Goal: Check status: Check status

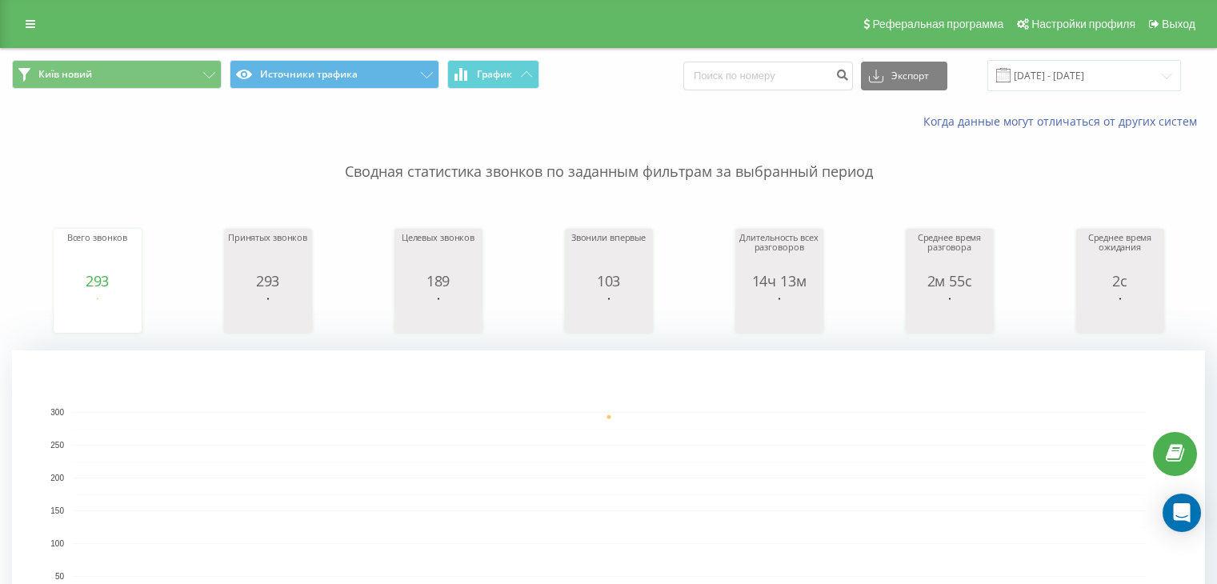
click at [208, 82] on button "Київ новий" at bounding box center [117, 74] width 210 height 29
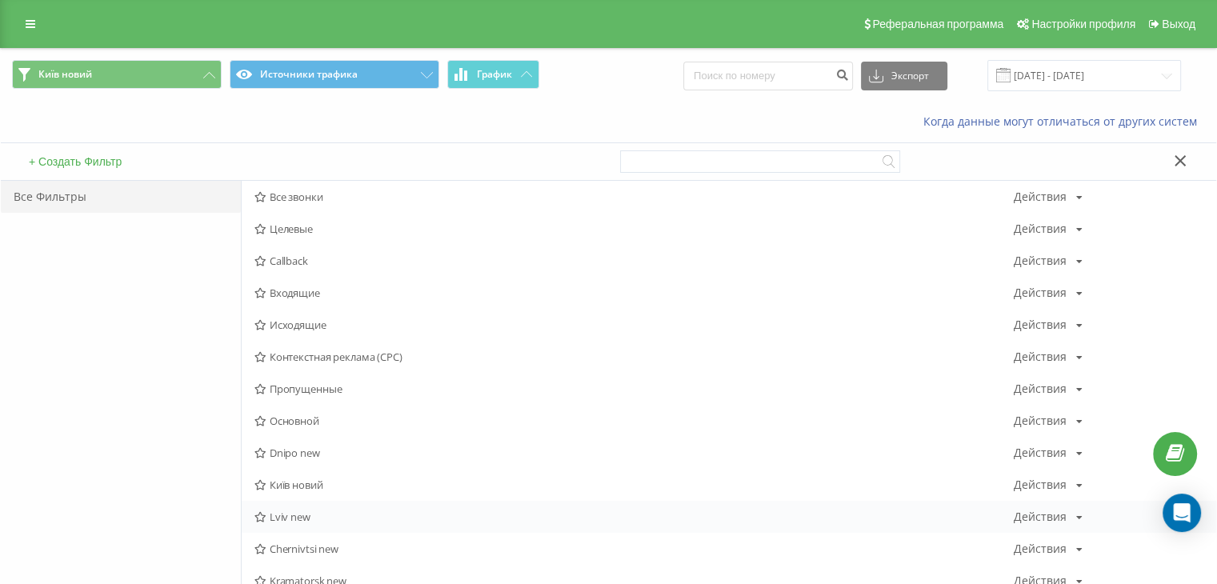
click at [287, 524] on div "Lviv new Действия Редактировать Копировать Удалить По умолчанию Поделиться" at bounding box center [729, 517] width 974 height 32
click at [290, 516] on span "Lviv new" at bounding box center [633, 516] width 759 height 11
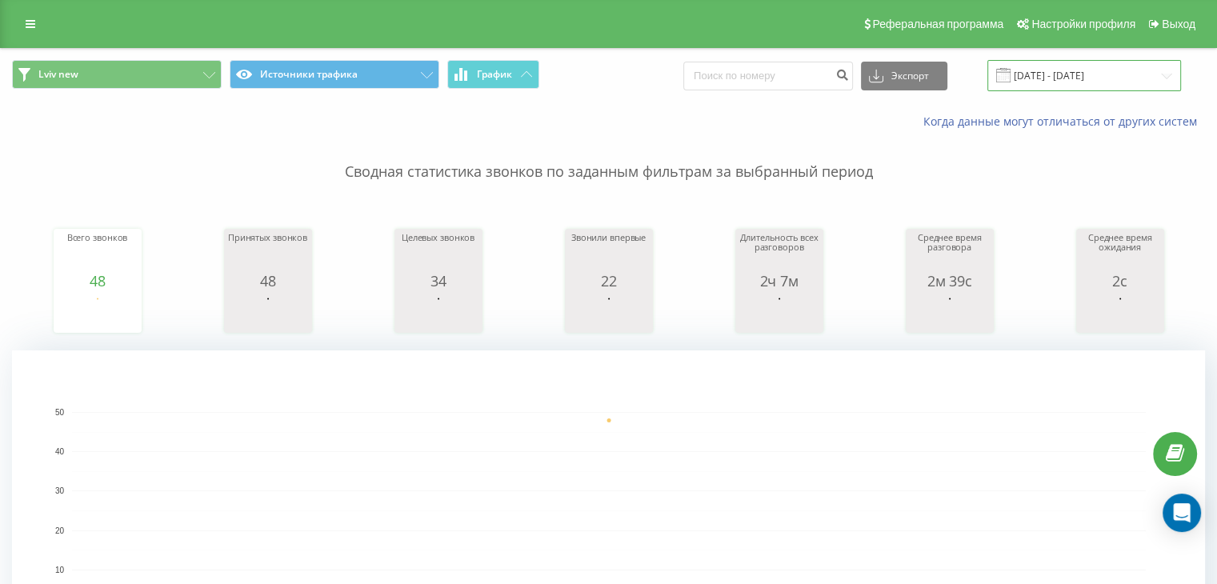
click at [1056, 84] on input "[DATE] - [DATE]" at bounding box center [1084, 75] width 194 height 31
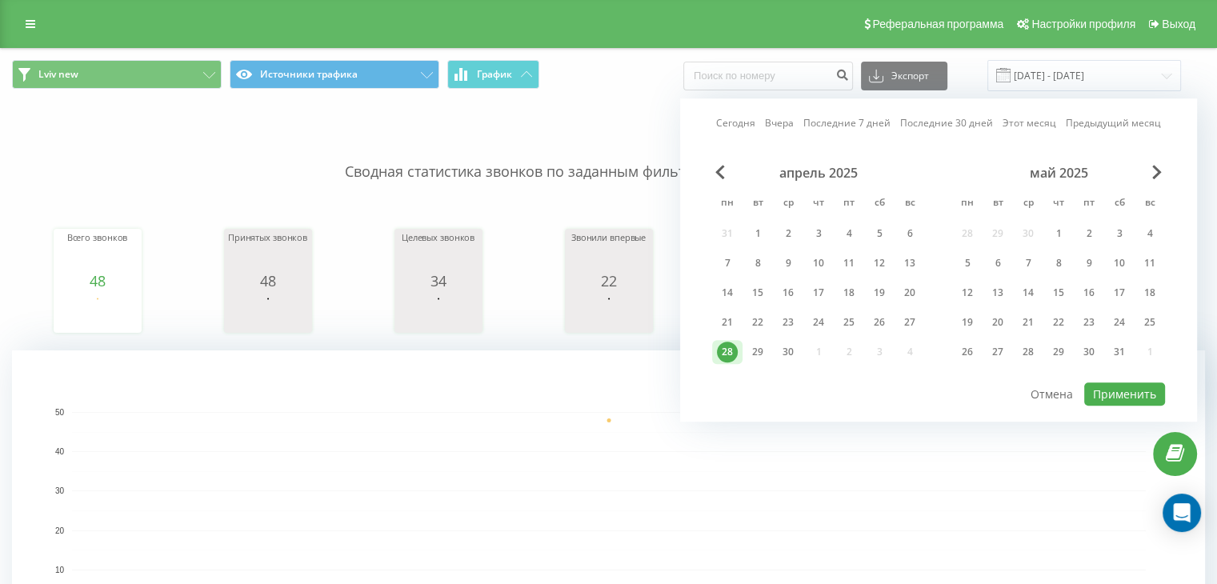
click at [1147, 172] on div "май 2025" at bounding box center [1058, 173] width 213 height 16
click at [1152, 170] on span "Next Month" at bounding box center [1157, 172] width 10 height 14
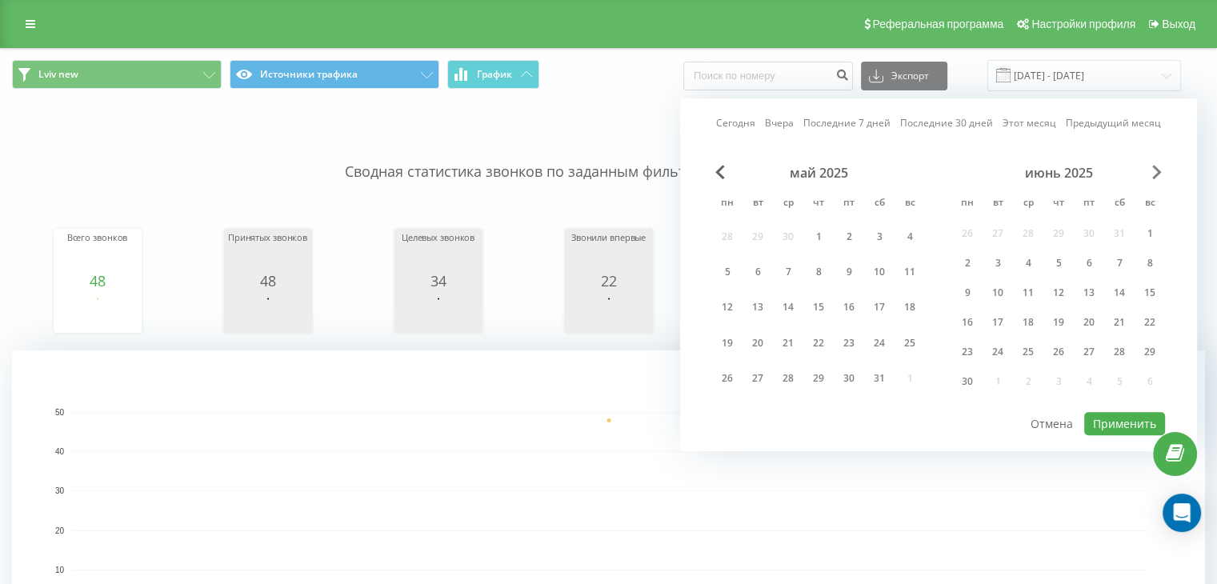
click at [1152, 170] on span "Next Month" at bounding box center [1157, 172] width 10 height 14
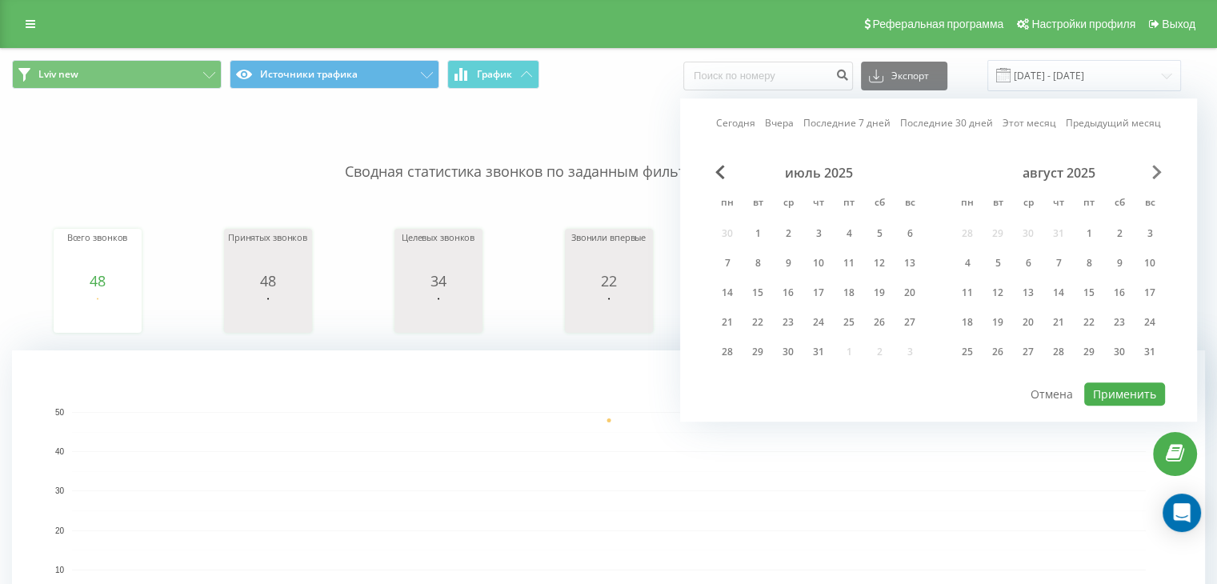
click at [1152, 170] on span "Next Month" at bounding box center [1157, 172] width 10 height 14
click at [726, 322] on div "18" at bounding box center [727, 322] width 21 height 21
click at [1129, 391] on button "Применить" at bounding box center [1124, 393] width 81 height 23
type input "[DATE] - [DATE]"
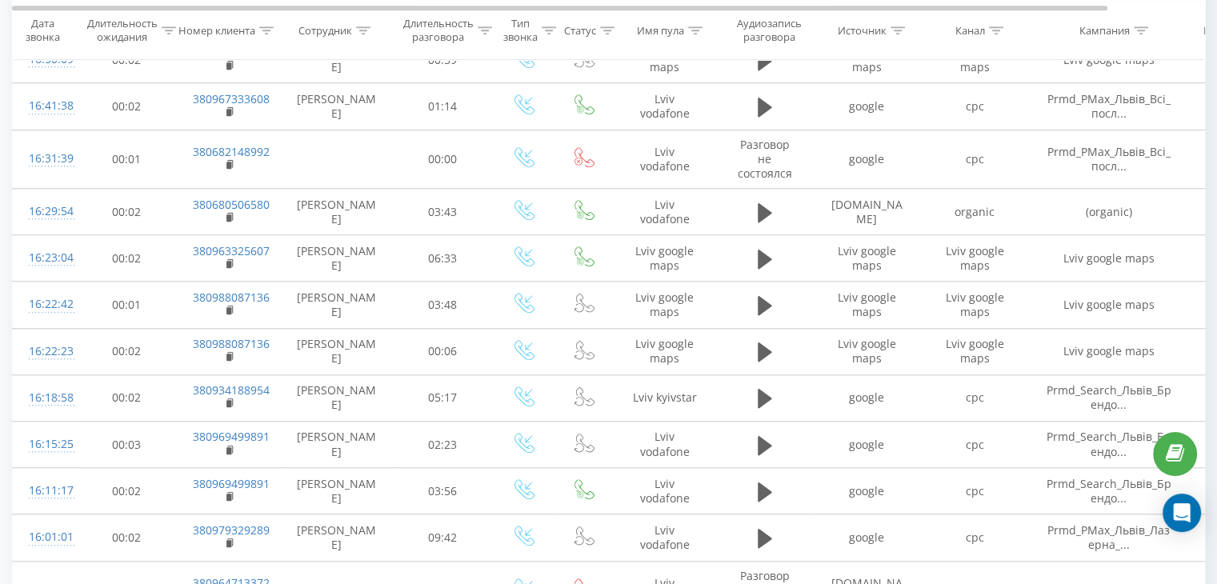
scroll to position [1469, 0]
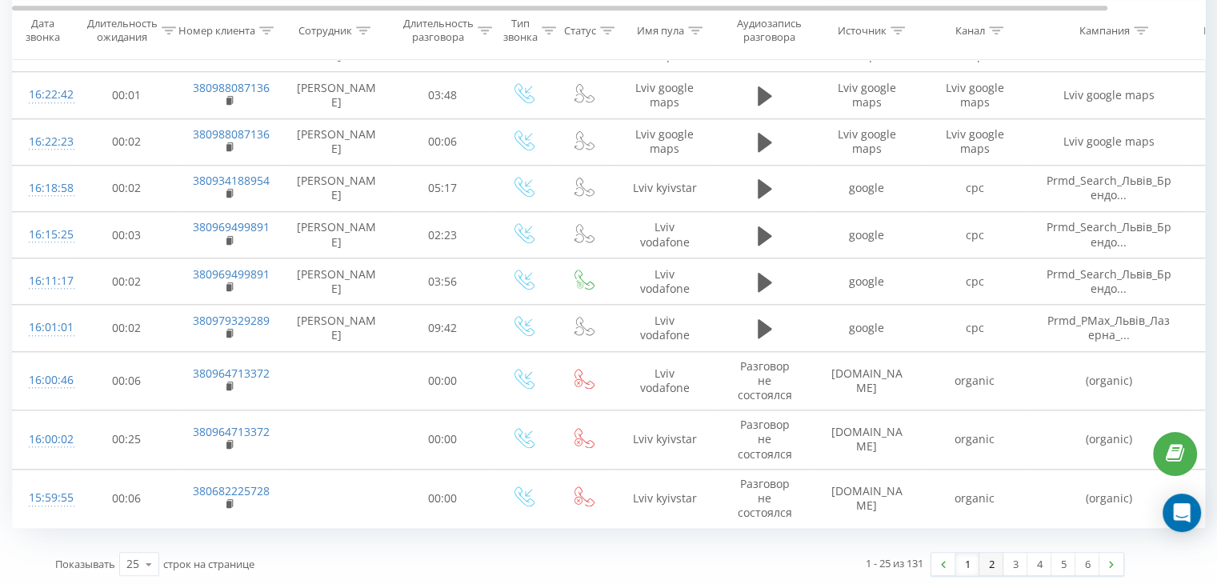
click at [986, 563] on link "2" at bounding box center [991, 564] width 24 height 22
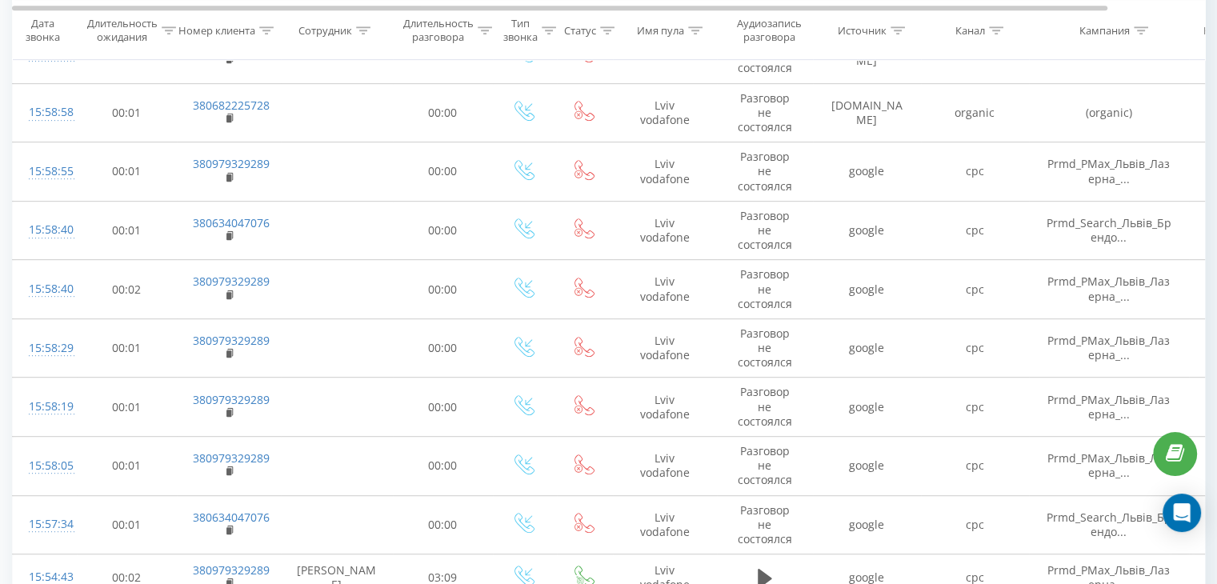
scroll to position [747, 0]
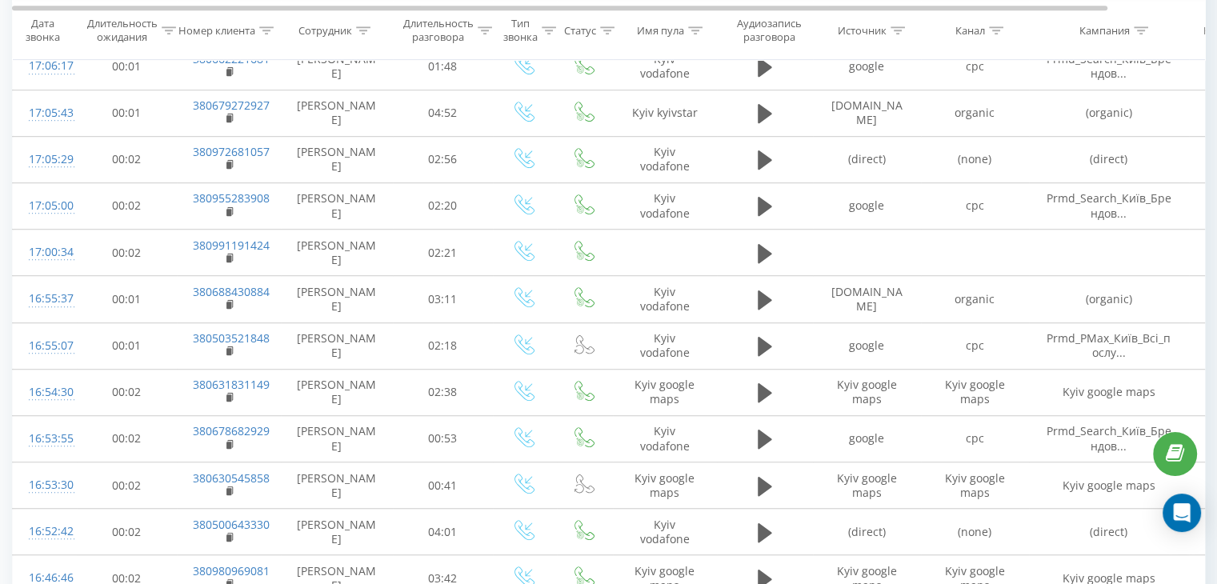
scroll to position [1419, 0]
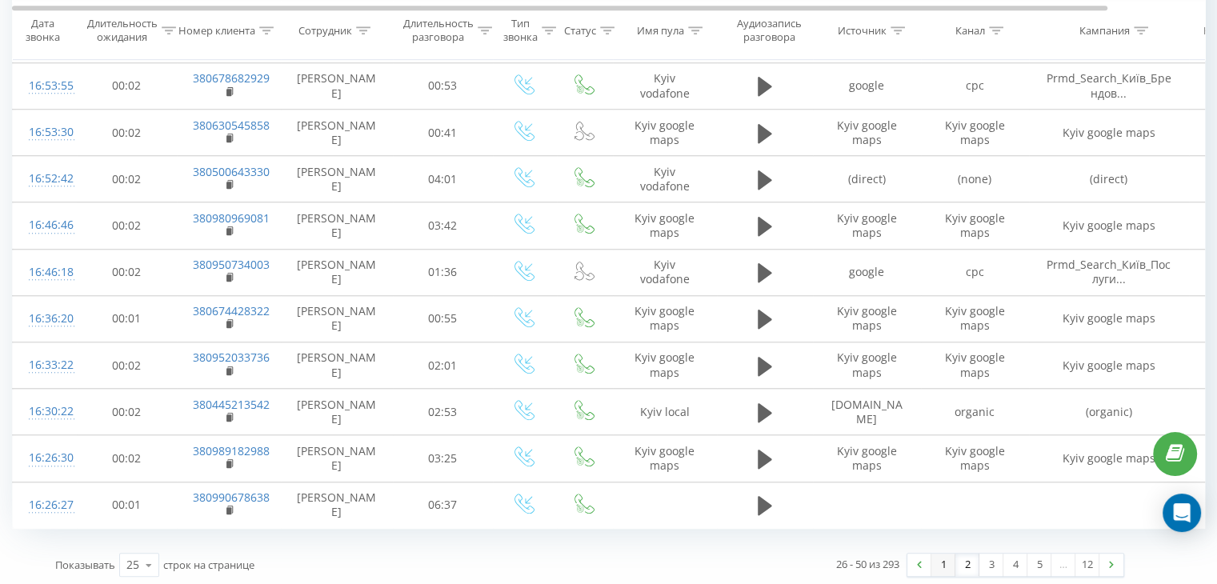
click at [933, 562] on link "1" at bounding box center [943, 565] width 24 height 22
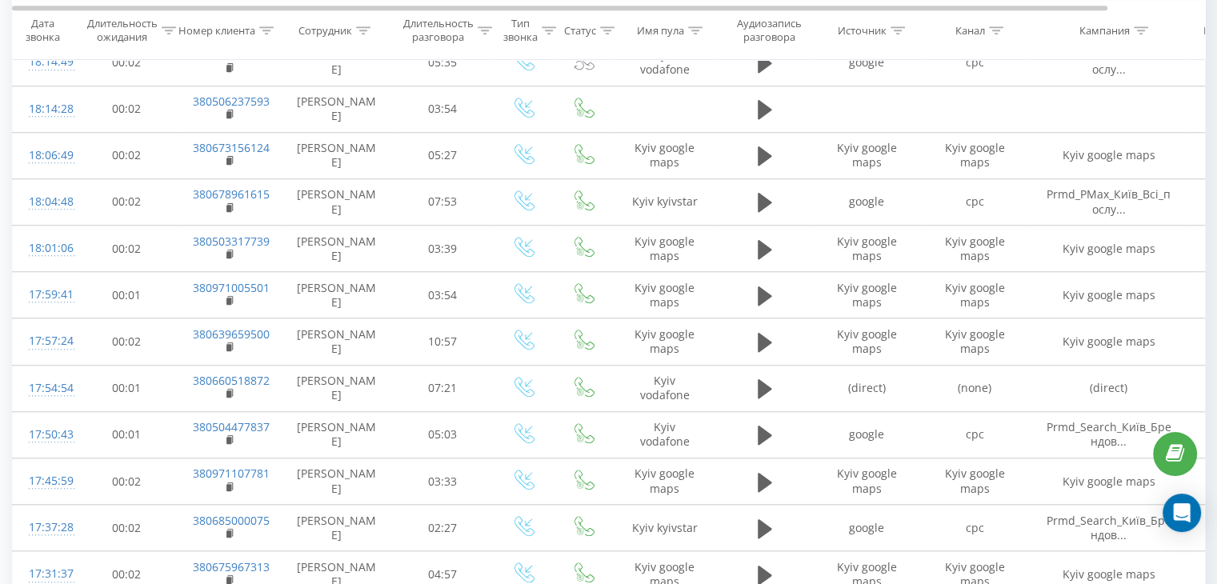
scroll to position [1419, 0]
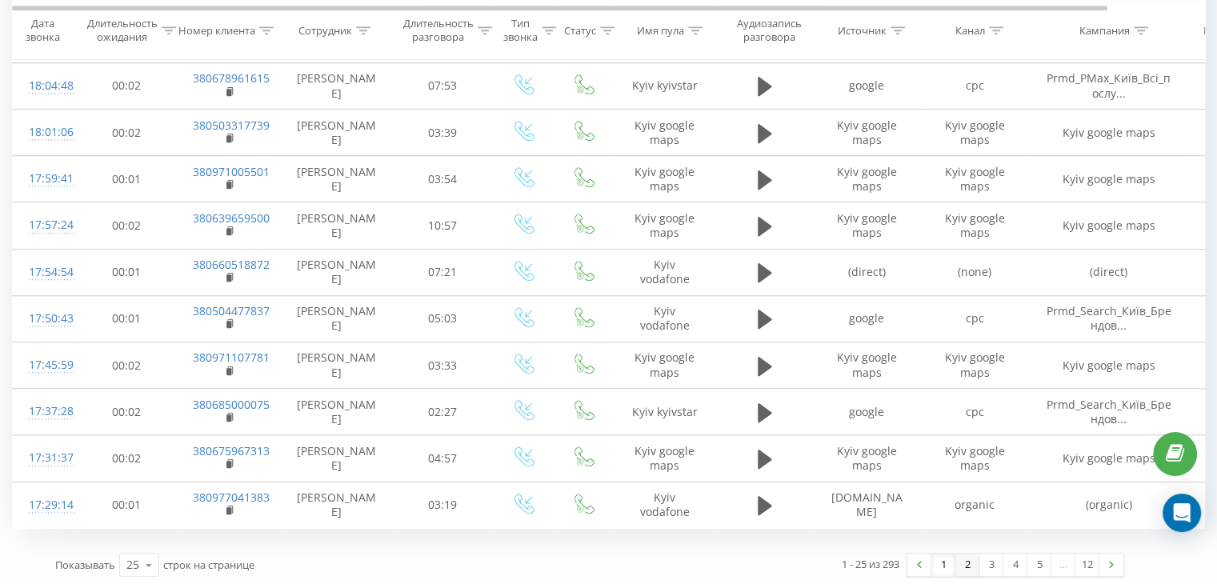
click at [969, 560] on link "2" at bounding box center [967, 565] width 24 height 22
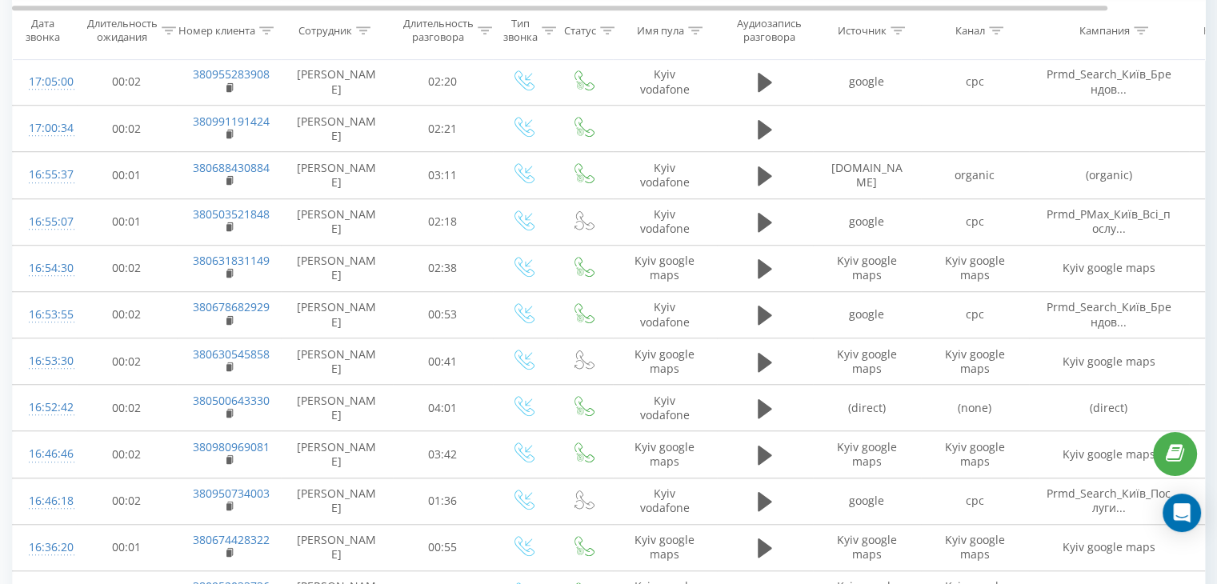
scroll to position [1419, 0]
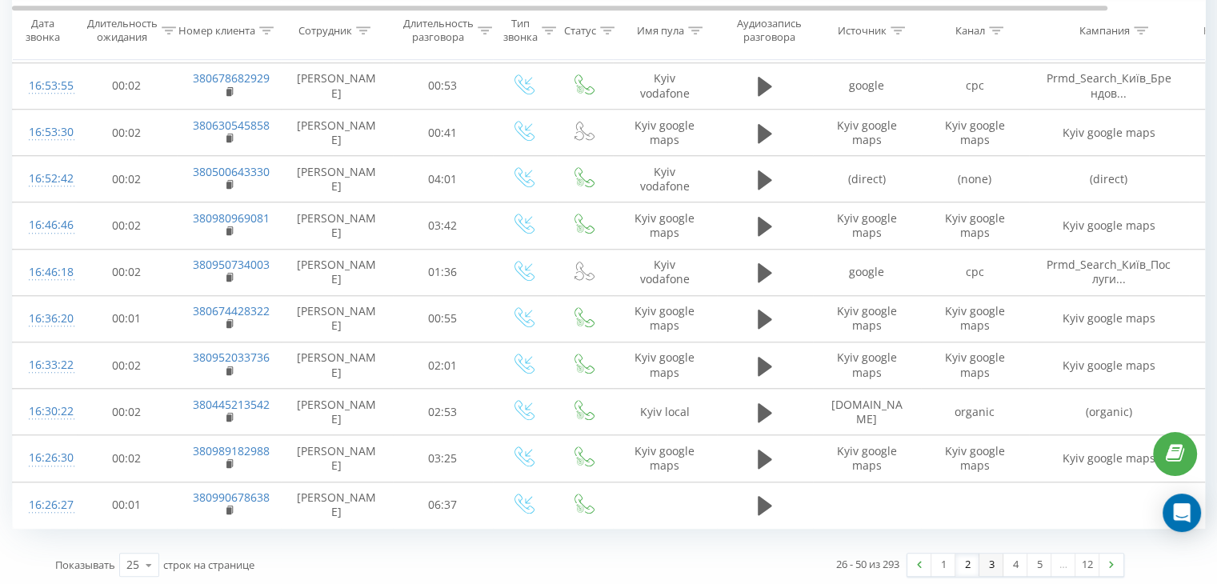
click at [982, 562] on link "3" at bounding box center [991, 565] width 24 height 22
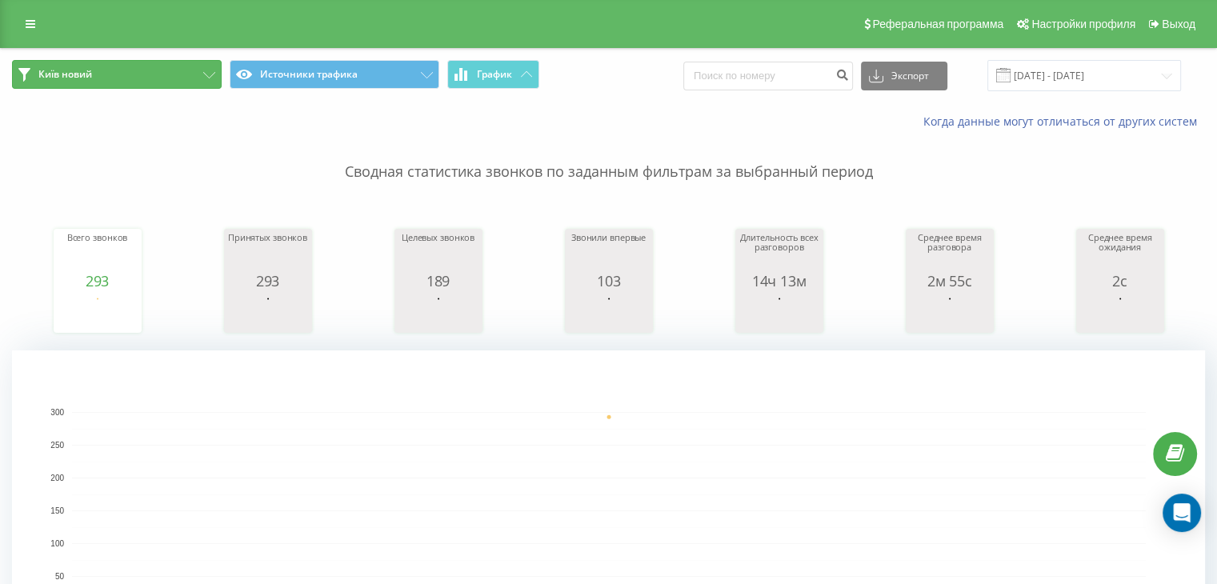
click at [194, 81] on button "Київ новий" at bounding box center [117, 74] width 210 height 29
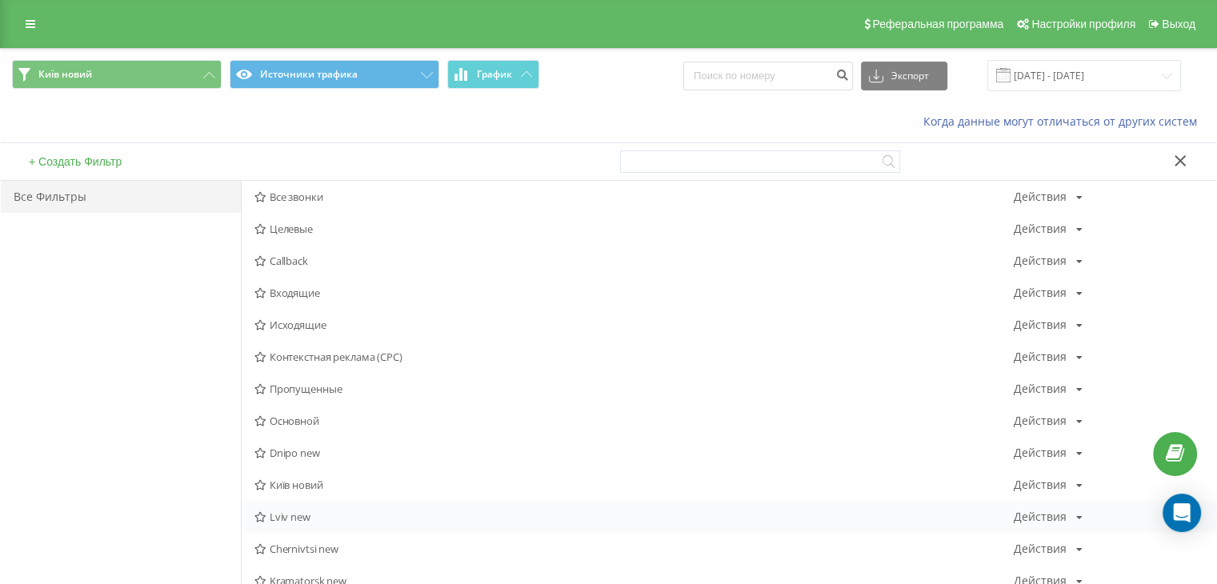
click at [297, 518] on span "Lviv new" at bounding box center [633, 516] width 759 height 11
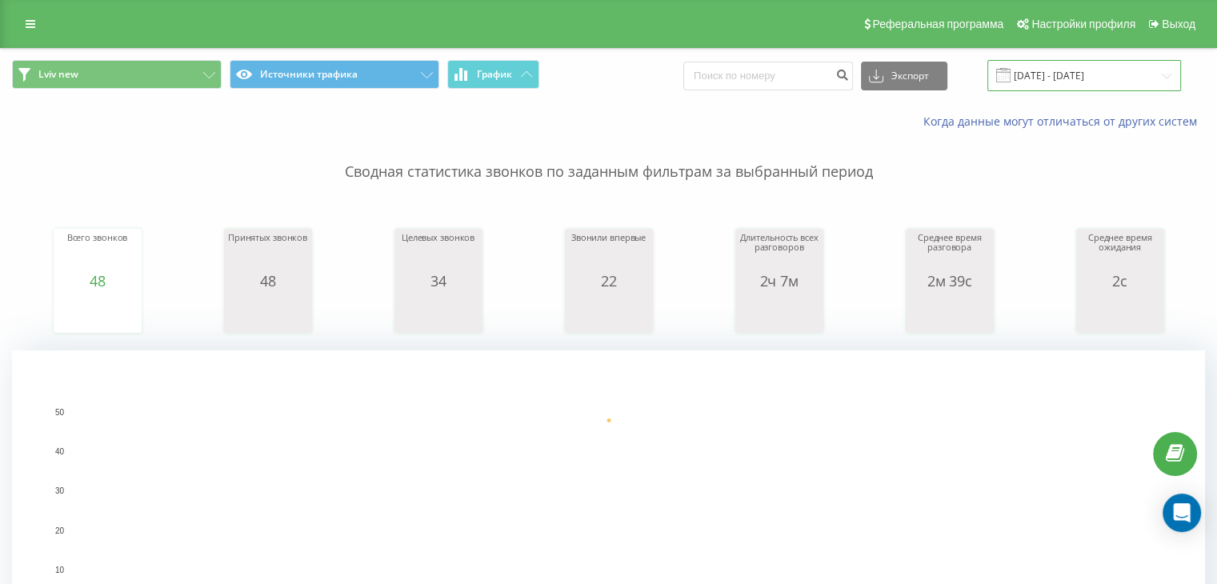
click at [1143, 87] on input "[DATE] - [DATE]" at bounding box center [1084, 75] width 194 height 31
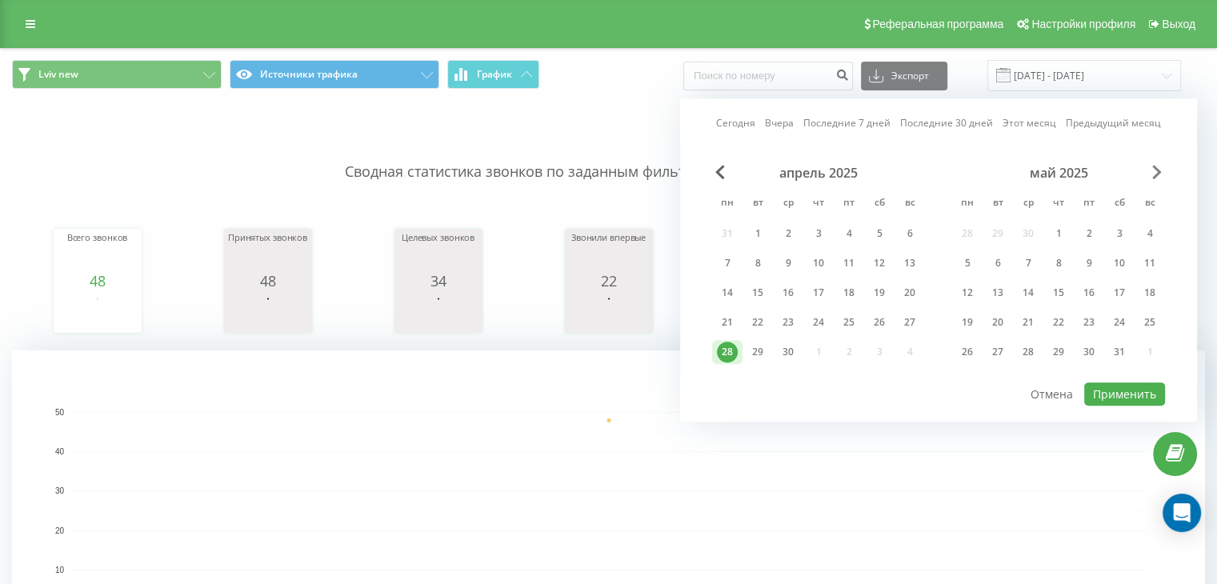
click at [1159, 174] on span "Next Month" at bounding box center [1157, 172] width 10 height 14
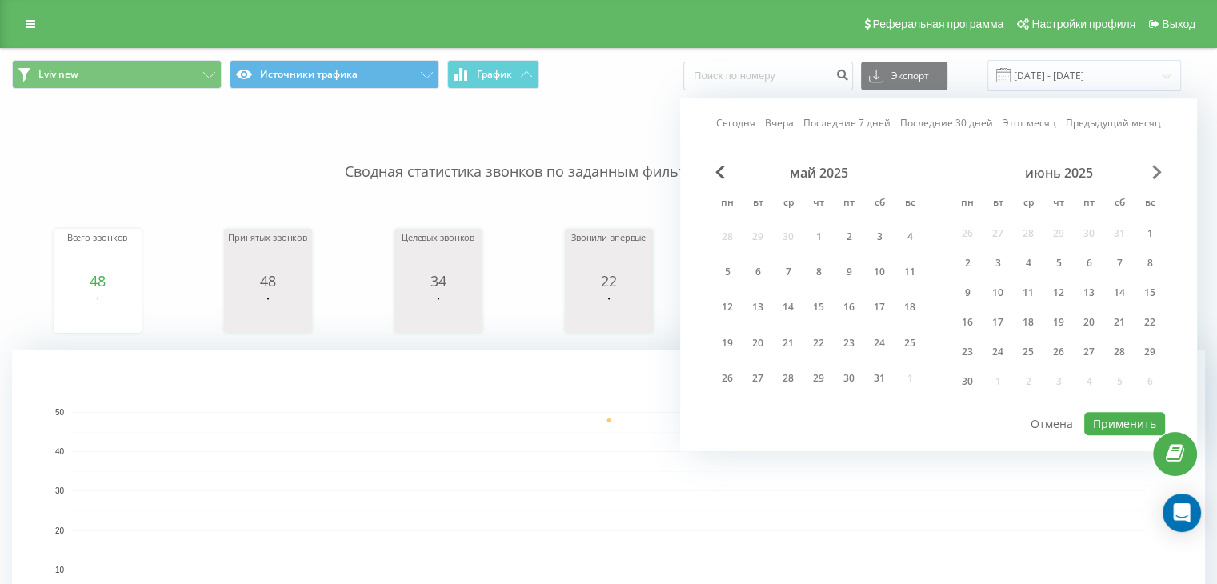
click at [1159, 174] on span "Next Month" at bounding box center [1157, 172] width 10 height 14
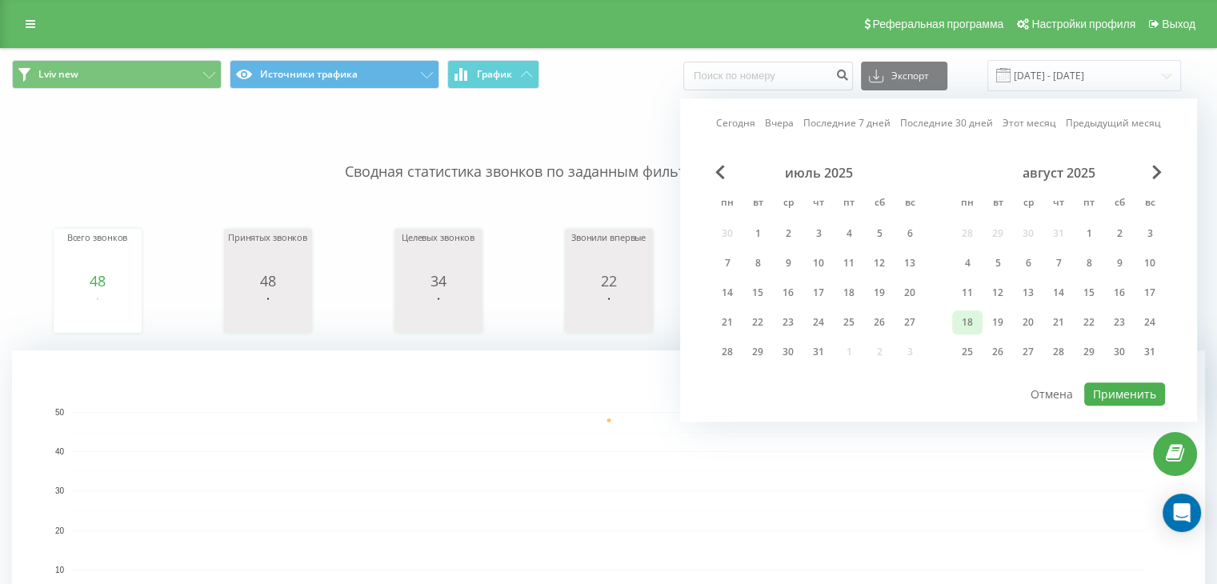
click at [965, 322] on div "18" at bounding box center [967, 322] width 21 height 21
click at [1117, 388] on button "Применить" at bounding box center [1124, 393] width 81 height 23
type input "[DATE] - [DATE]"
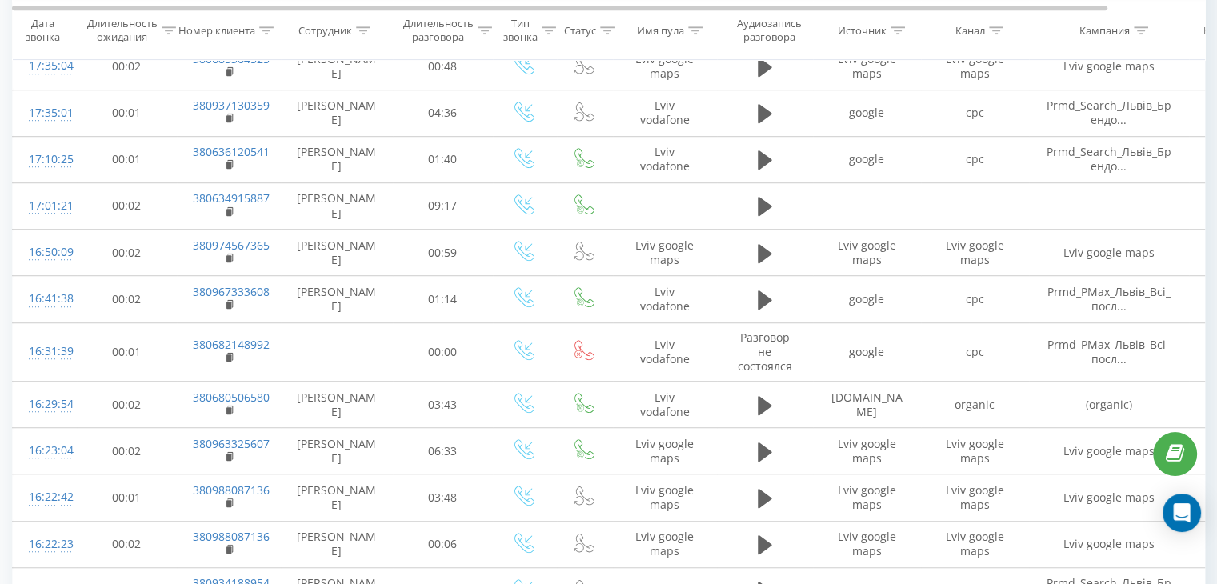
scroll to position [1469, 0]
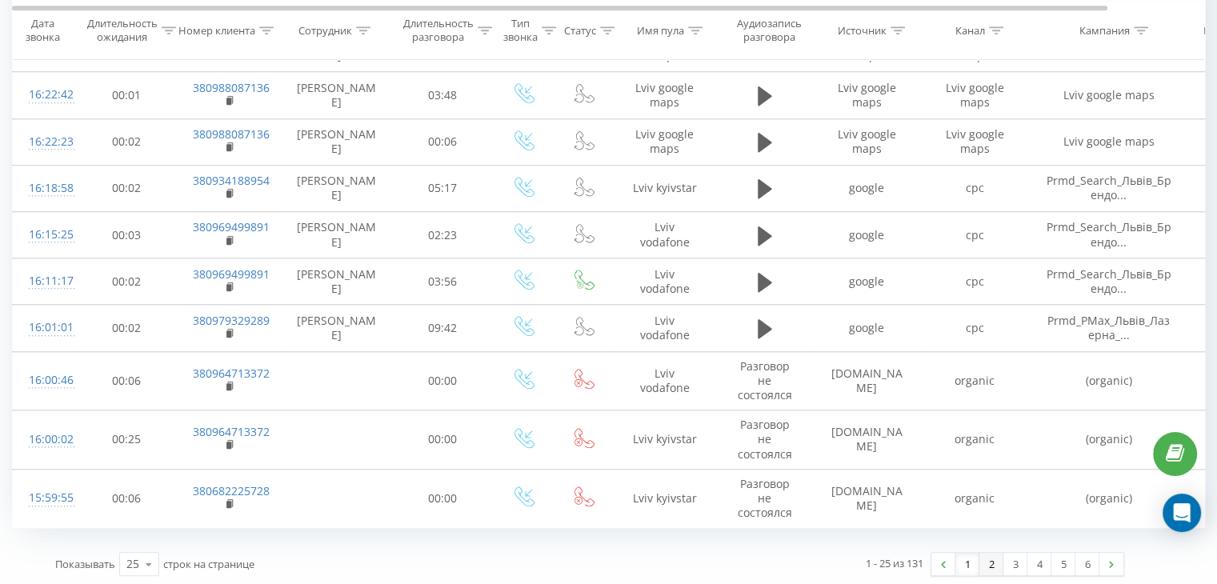
click at [985, 560] on link "2" at bounding box center [991, 564] width 24 height 22
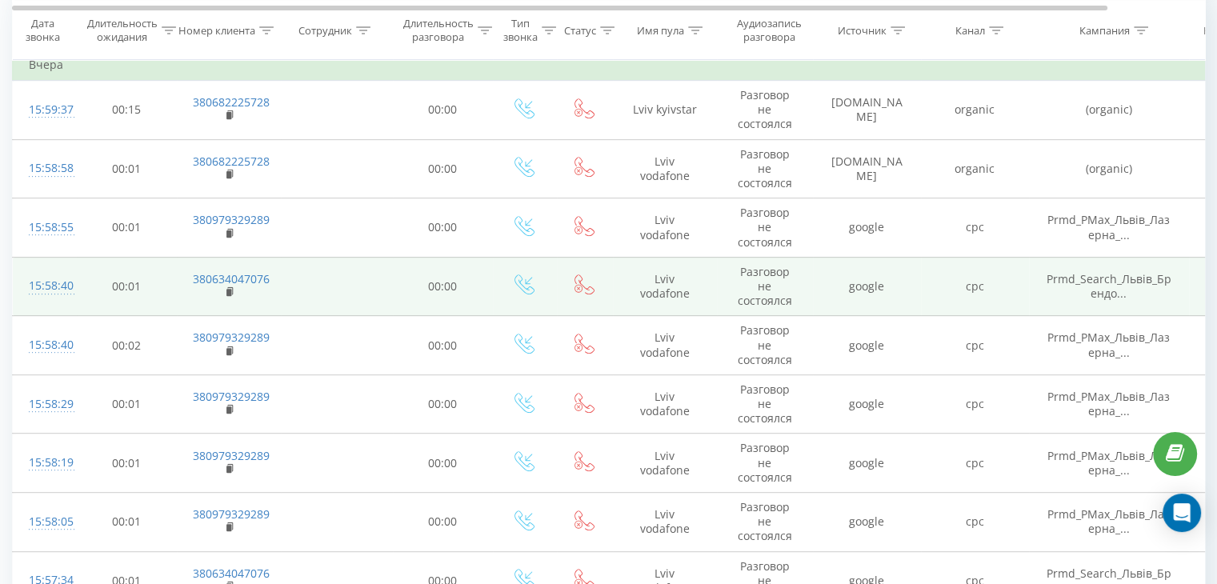
scroll to position [1530, 0]
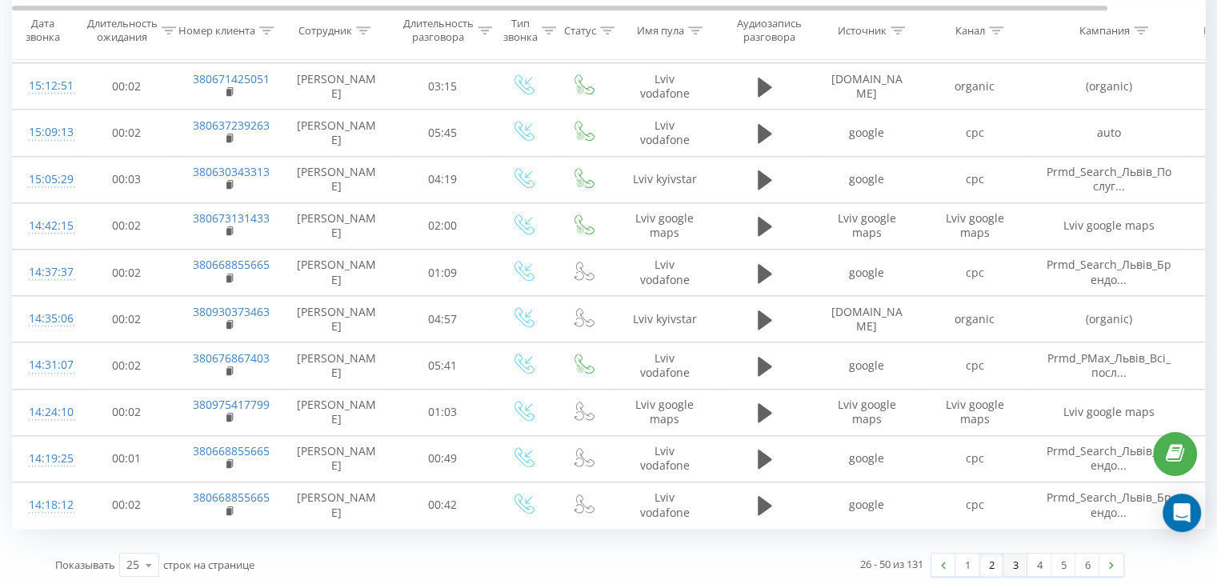
click at [1018, 564] on link "3" at bounding box center [1015, 565] width 24 height 22
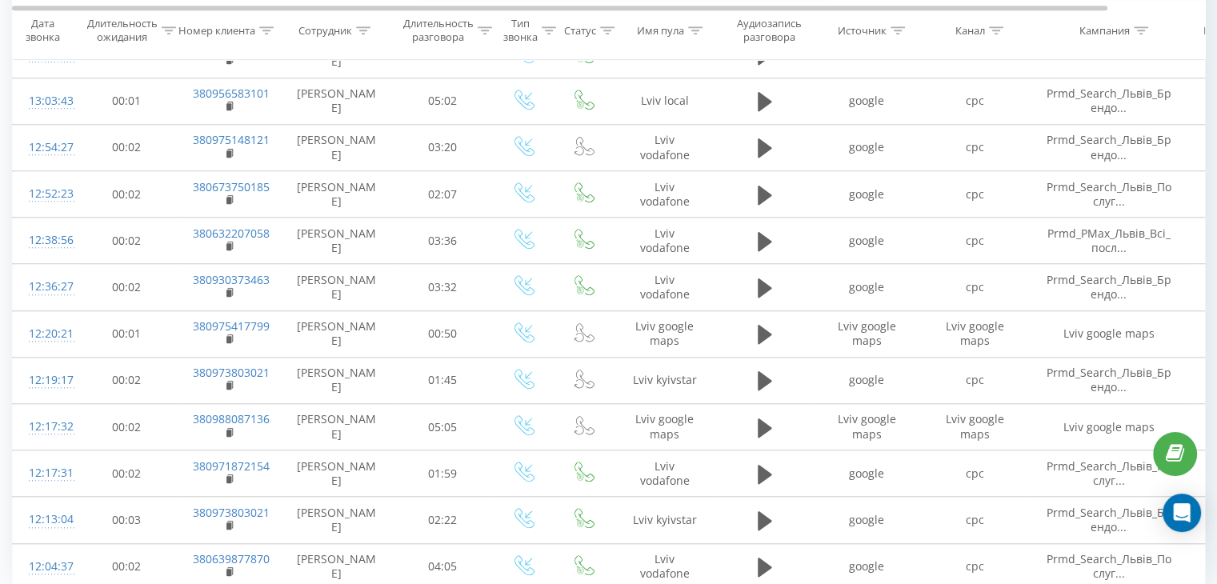
scroll to position [1419, 0]
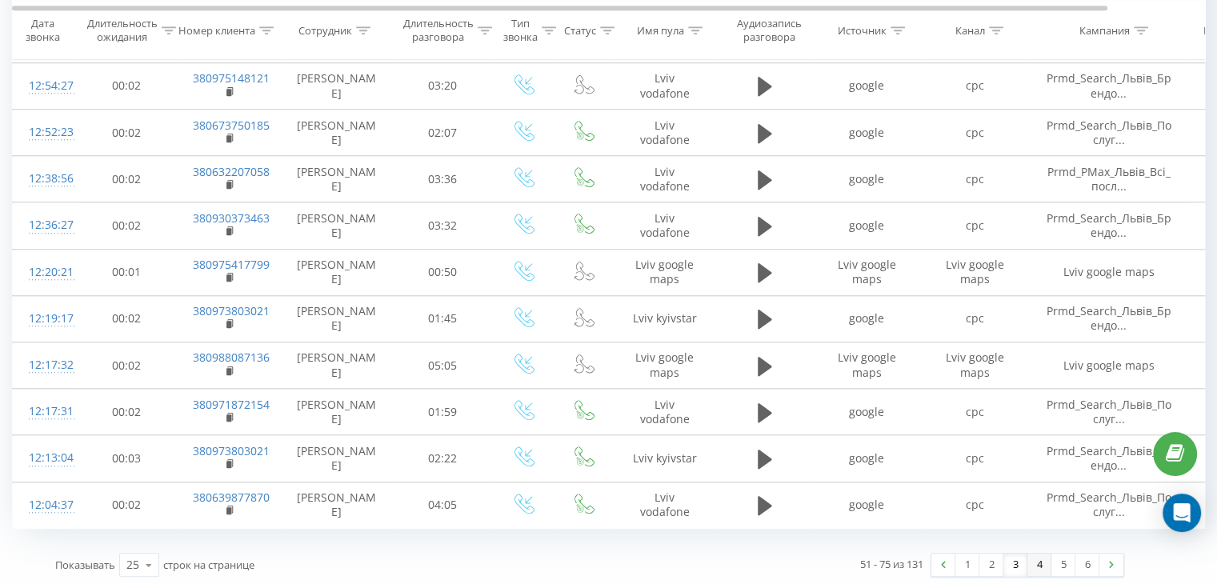
click at [1035, 560] on link "4" at bounding box center [1039, 565] width 24 height 22
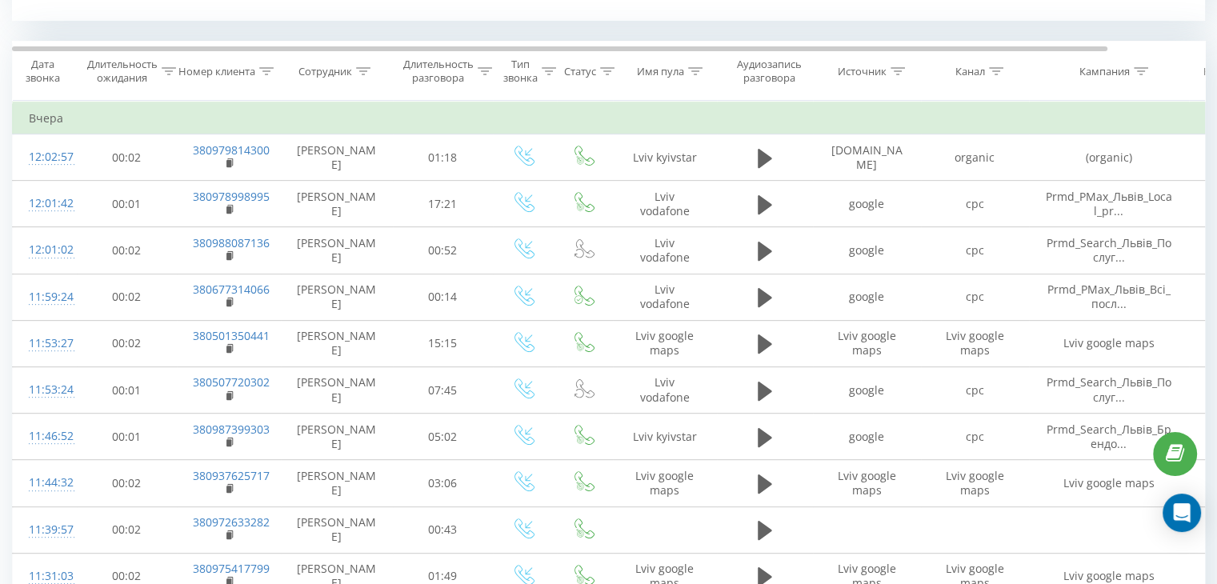
scroll to position [1419, 0]
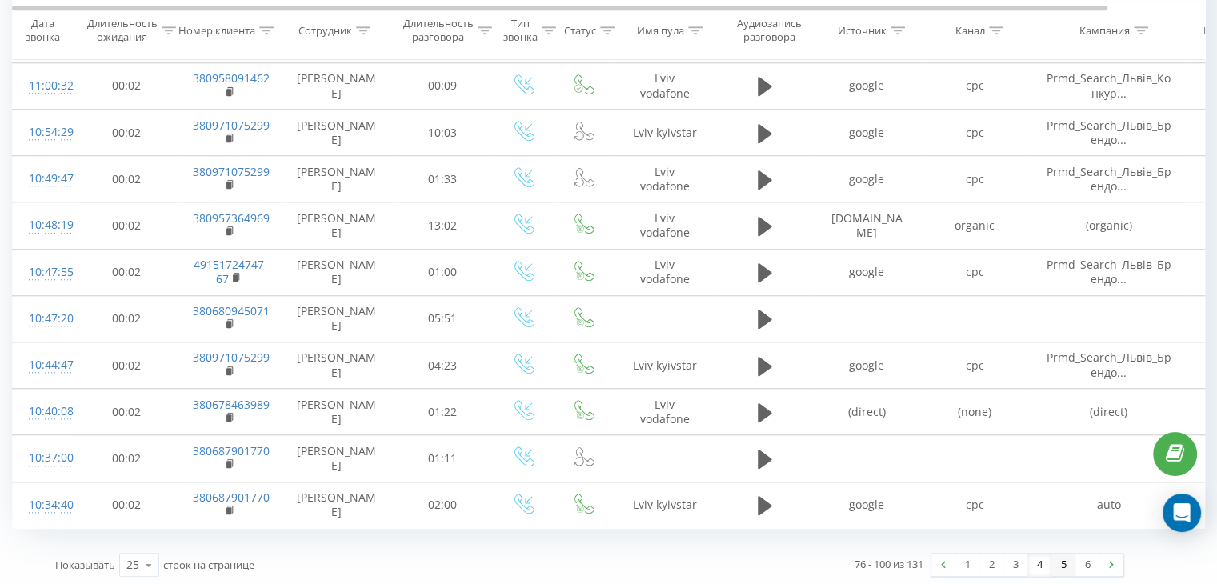
click at [1066, 564] on link "5" at bounding box center [1063, 565] width 24 height 22
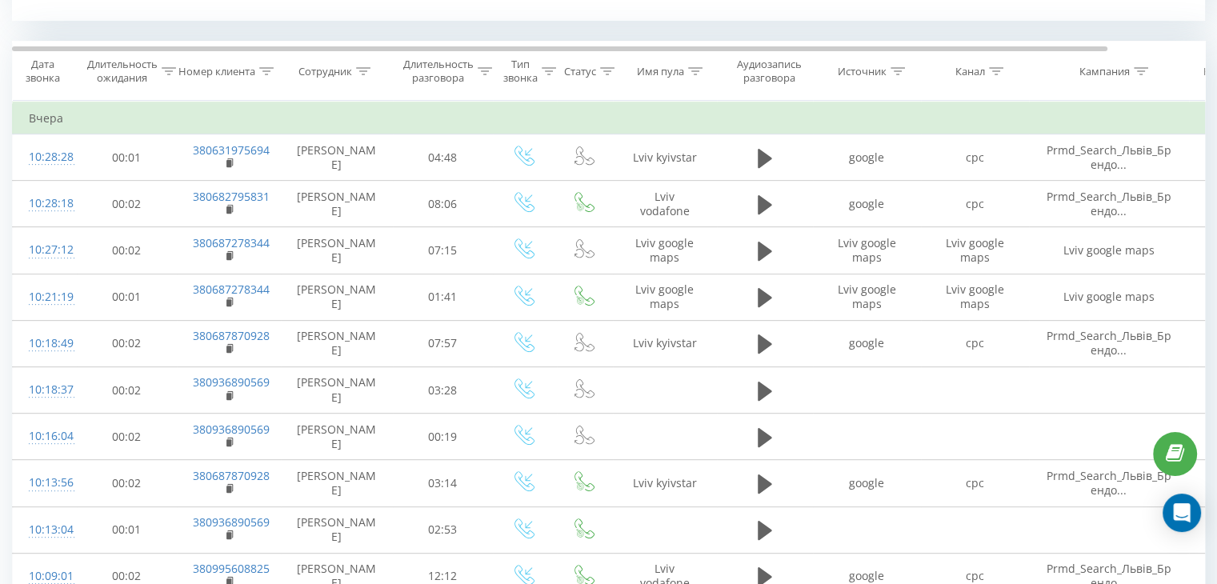
scroll to position [1419, 0]
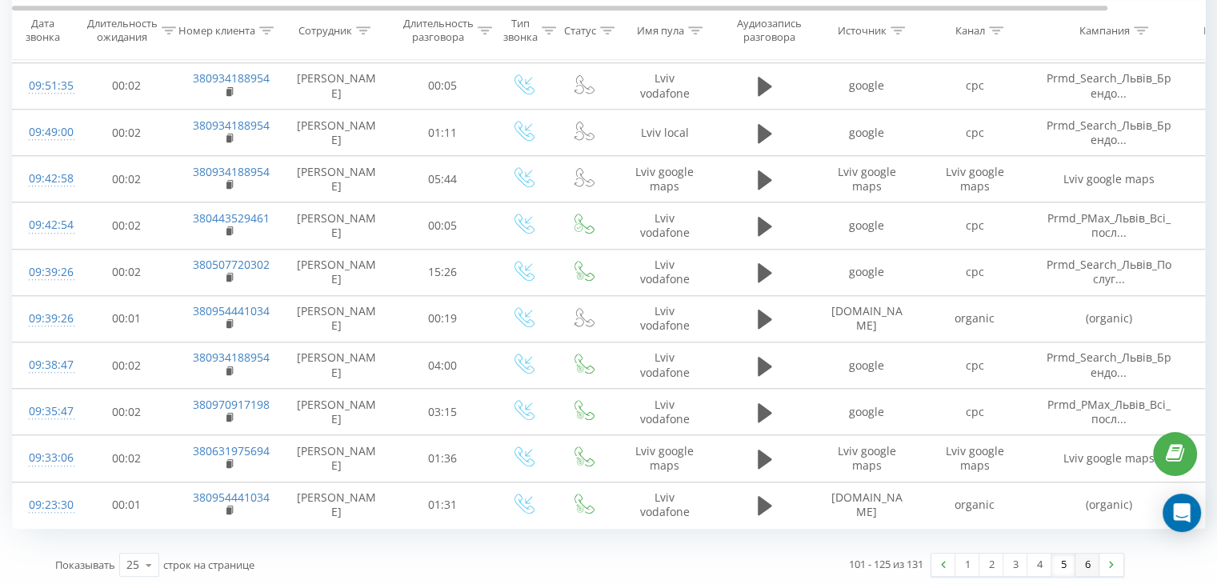
click at [1080, 566] on link "6" at bounding box center [1087, 565] width 24 height 22
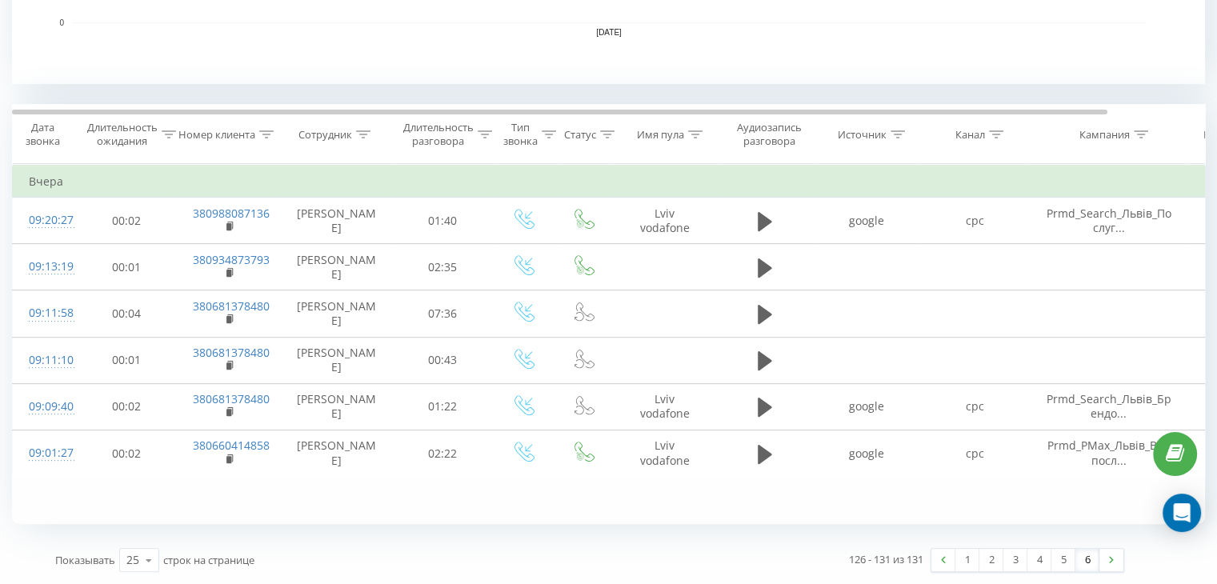
scroll to position [586, 0]
